Goal: Task Accomplishment & Management: Manage account settings

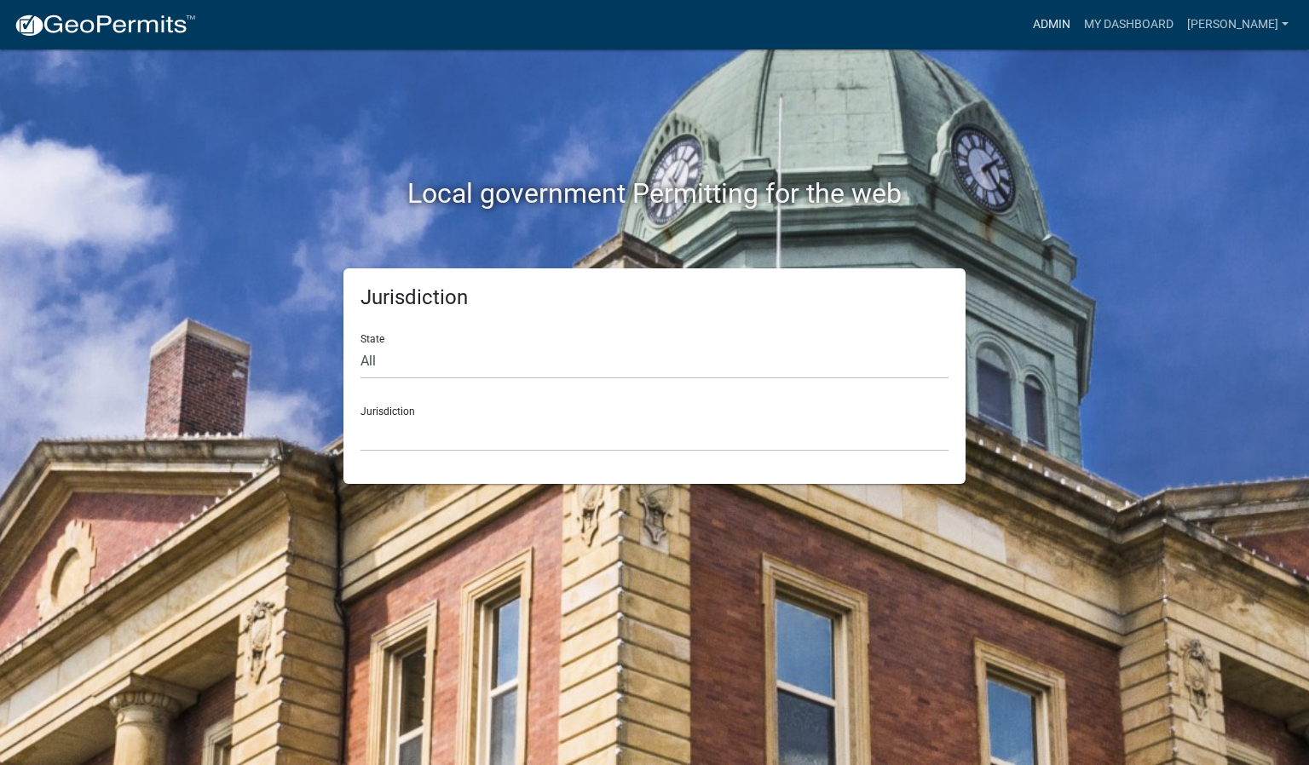
click at [1077, 26] on link "Admin" at bounding box center [1051, 25] width 51 height 32
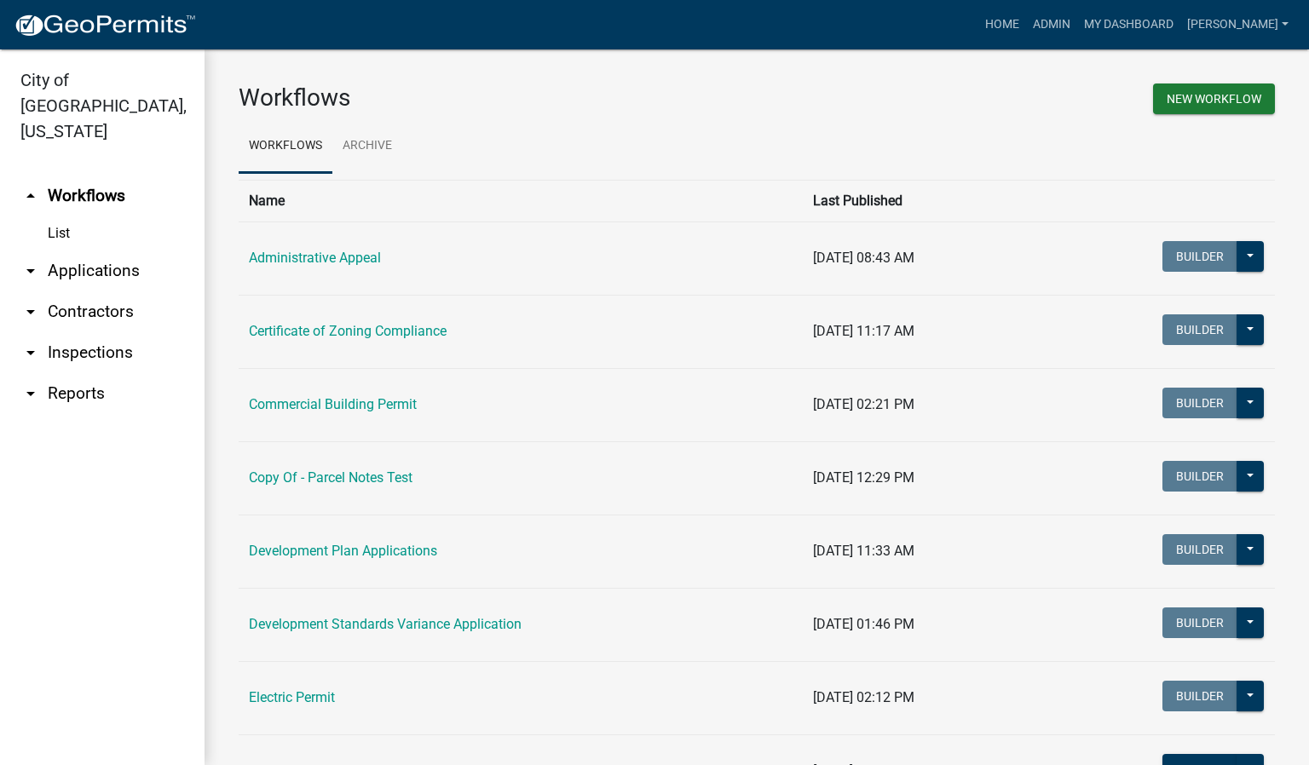
click at [101, 332] on link "arrow_drop_down Inspections" at bounding box center [102, 352] width 205 height 41
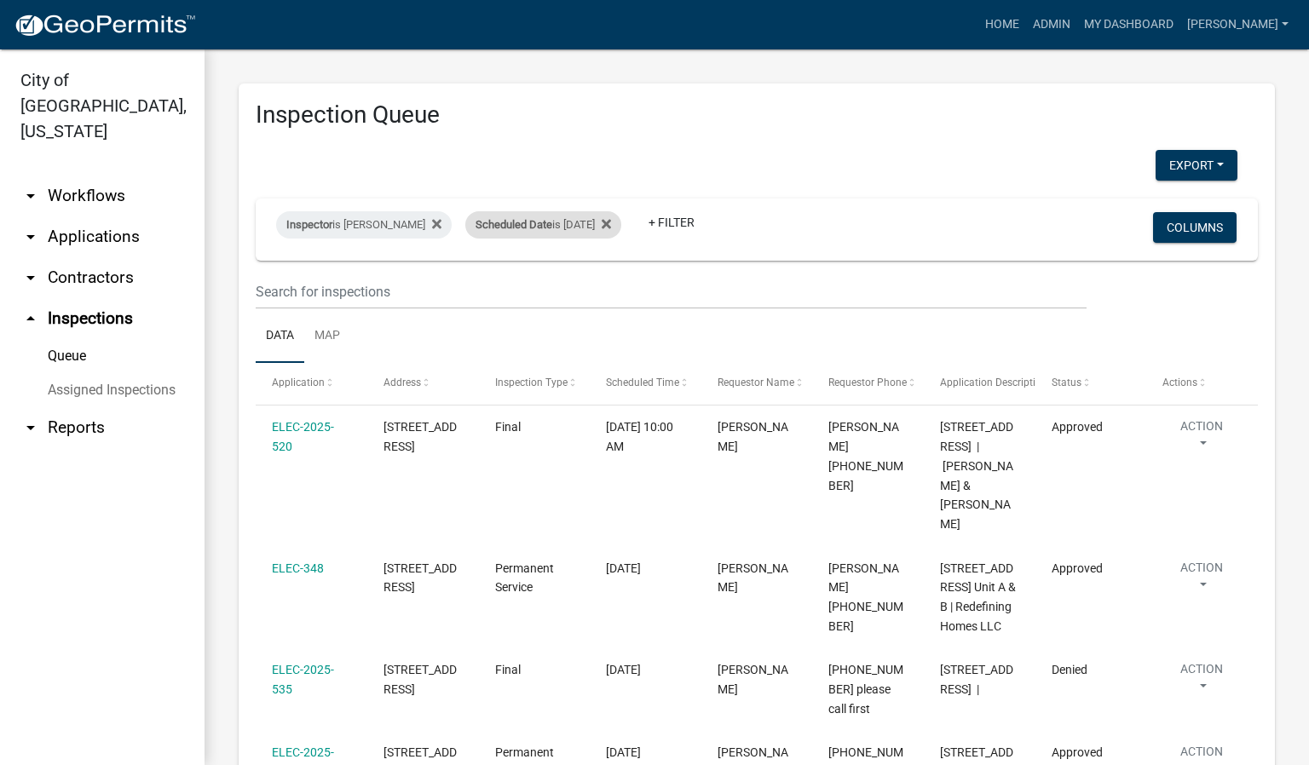
click at [593, 225] on div "Scheduled Date is [DATE]" at bounding box center [543, 224] width 156 height 27
click at [602, 286] on input "[DATE]" at bounding box center [553, 288] width 119 height 35
type input "[DATE]"
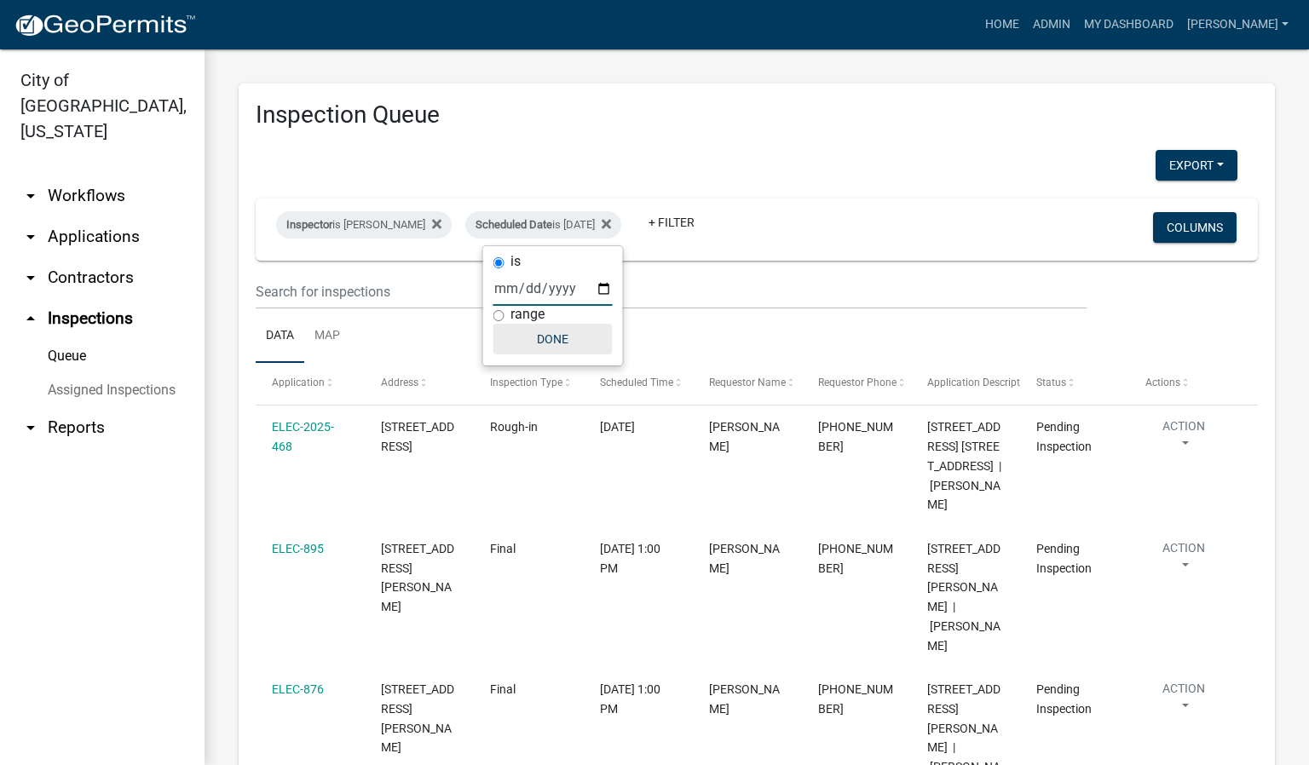
click at [566, 340] on button "Done" at bounding box center [553, 339] width 119 height 31
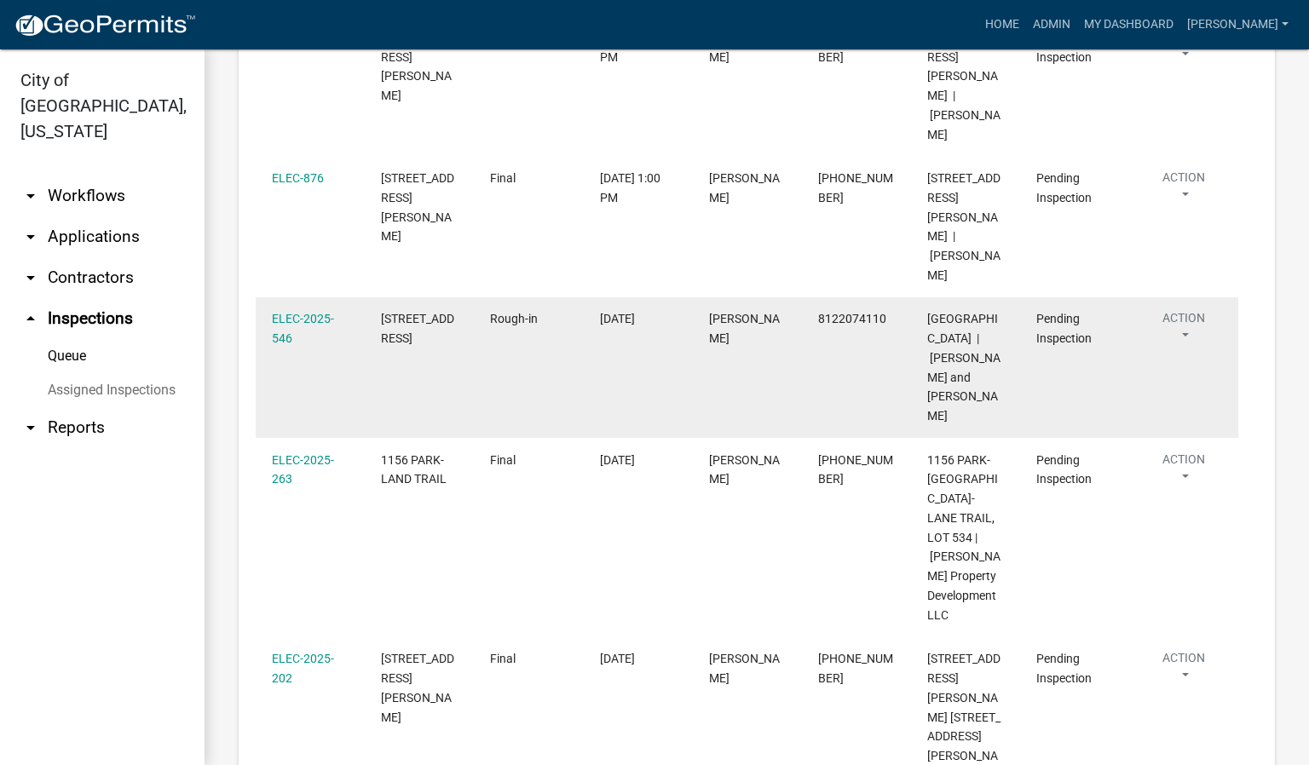
scroll to position [639, 0]
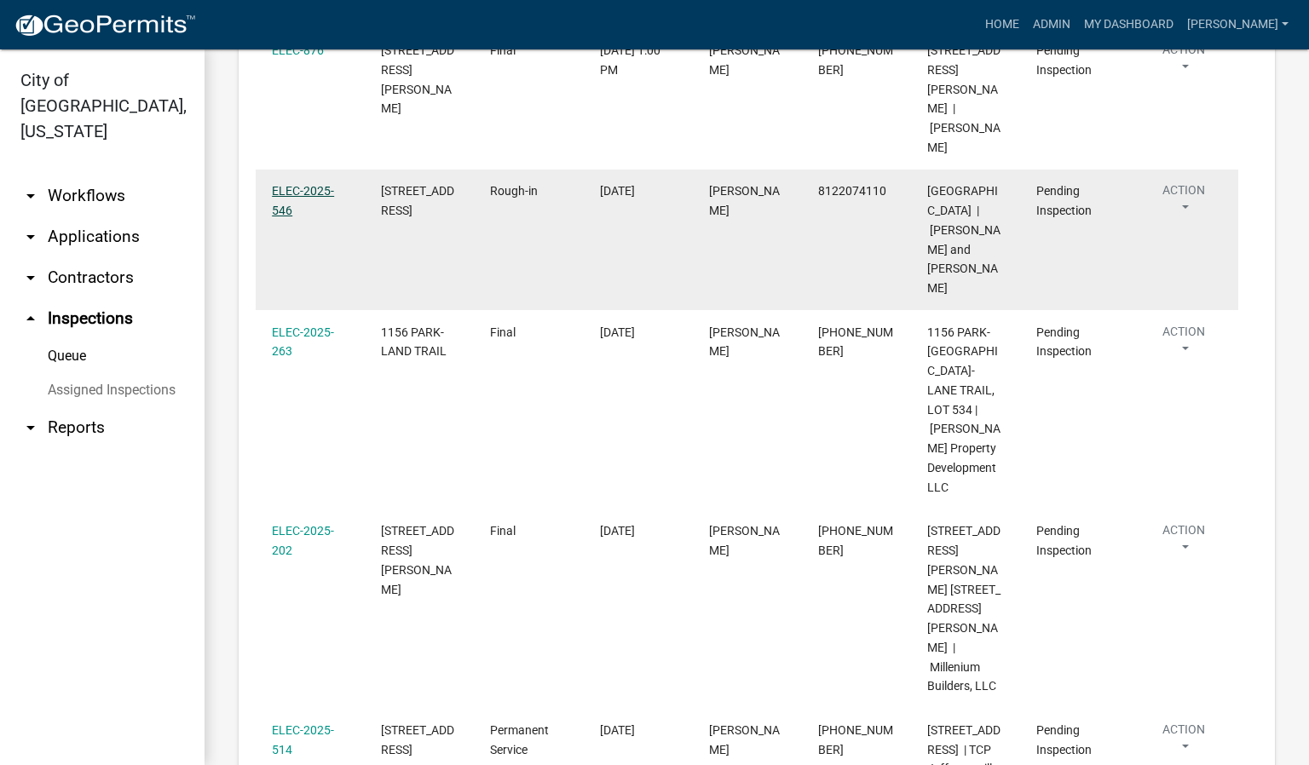
click at [294, 184] on link "ELEC-2025-546" at bounding box center [303, 200] width 62 height 33
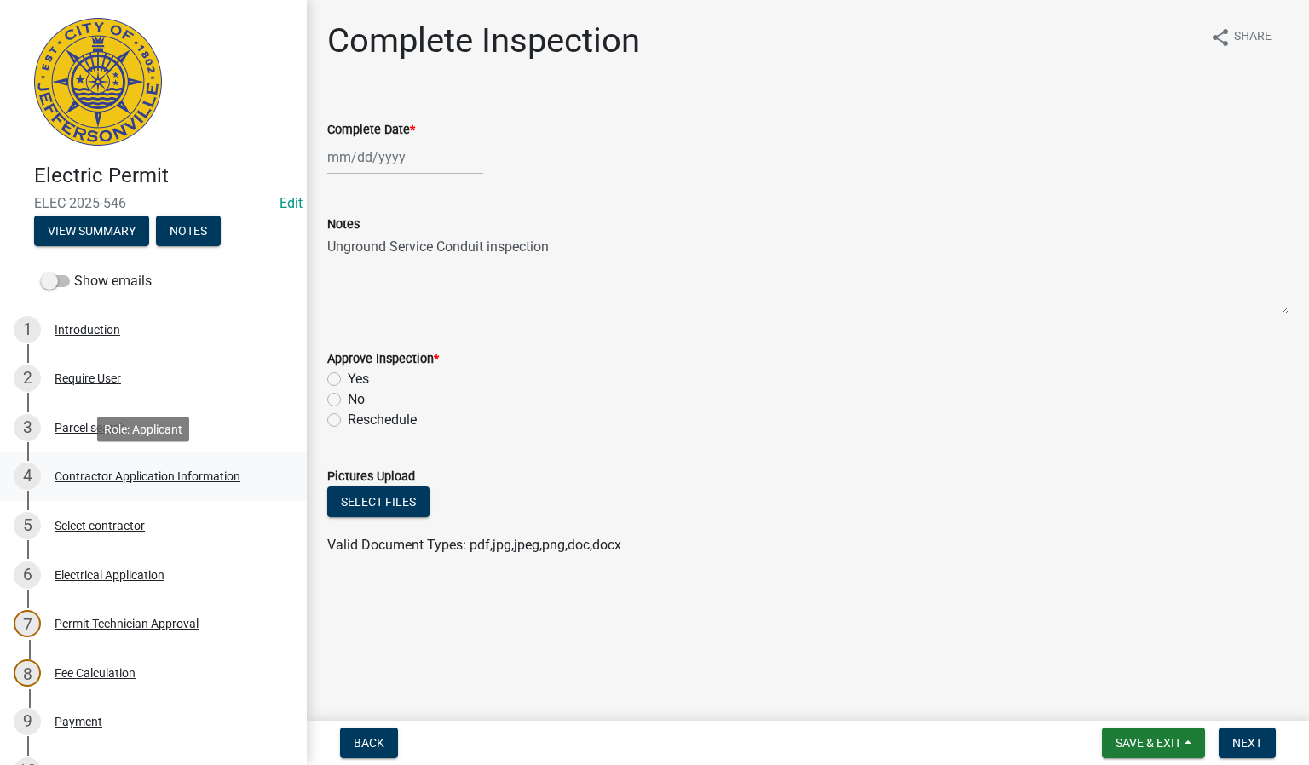
click at [136, 477] on div "Contractor Application Information" at bounding box center [148, 477] width 186 height 12
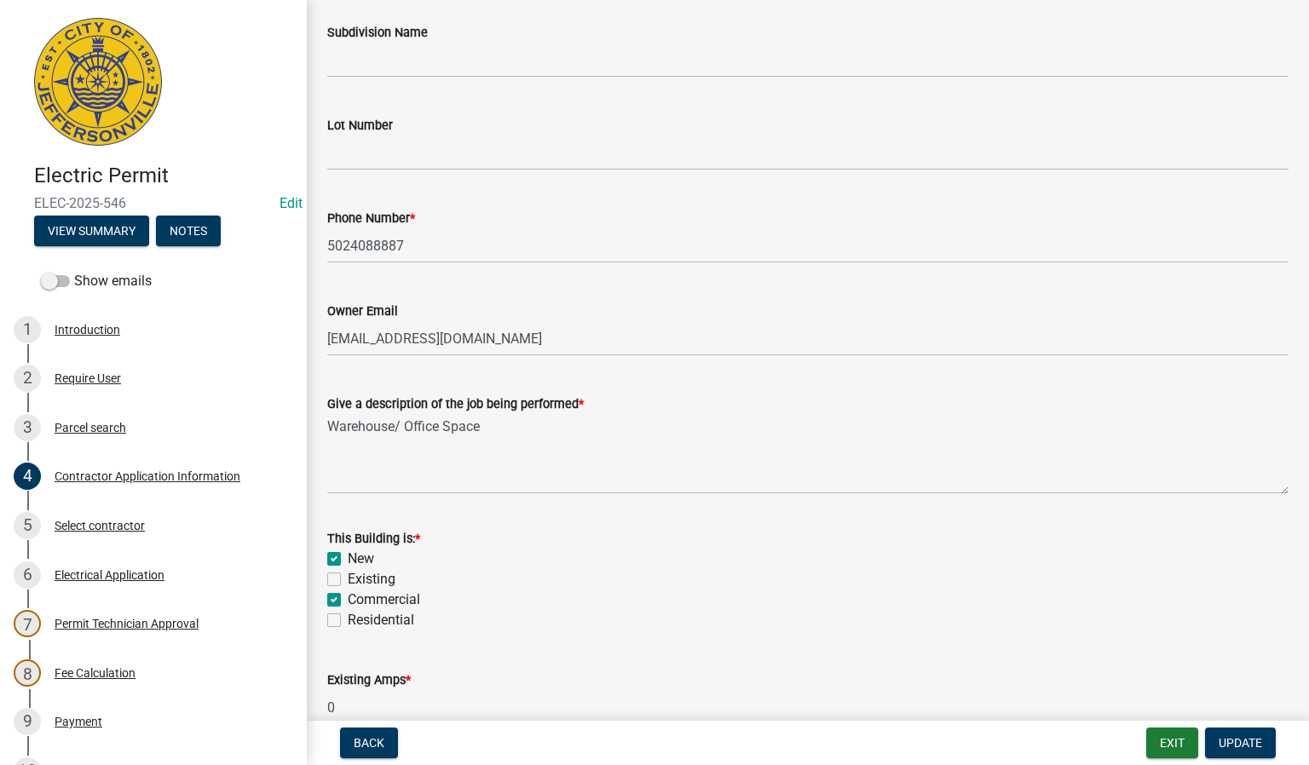
scroll to position [639, 0]
